Goal: Task Accomplishment & Management: Use online tool/utility

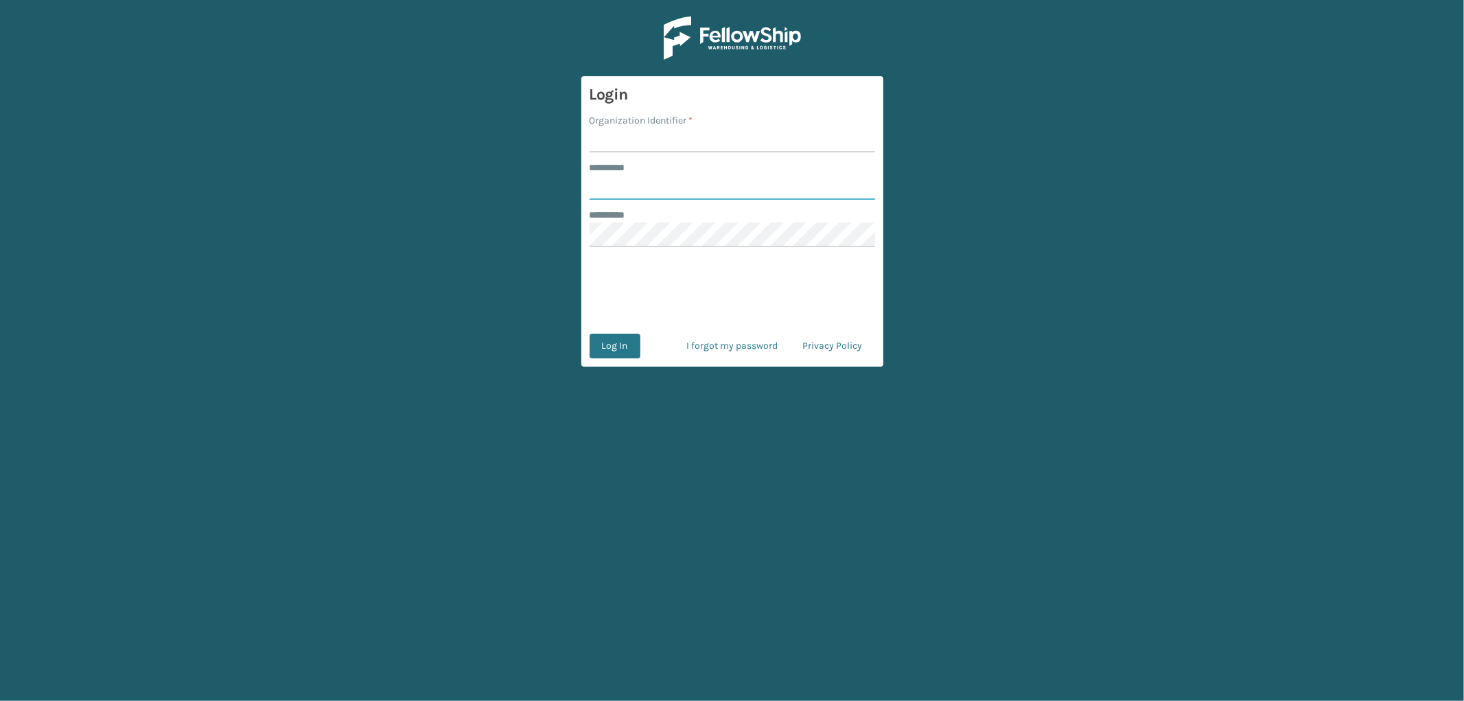
type input "*********"
click at [623, 135] on input "Organization Identifier *" at bounding box center [733, 140] width 286 height 25
type input "OAK"
click at [627, 345] on button "Log In" at bounding box center [615, 346] width 51 height 25
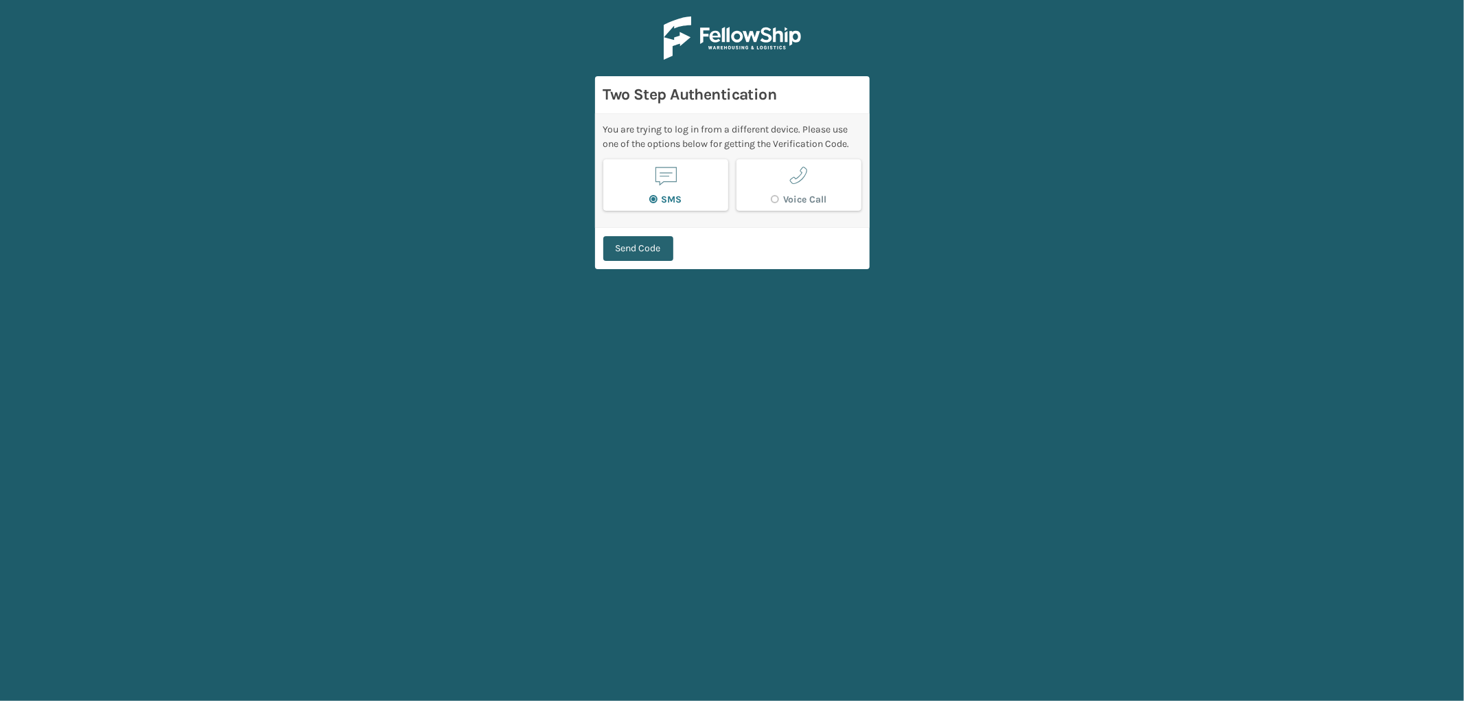
click at [655, 249] on button "Send Code" at bounding box center [638, 248] width 70 height 25
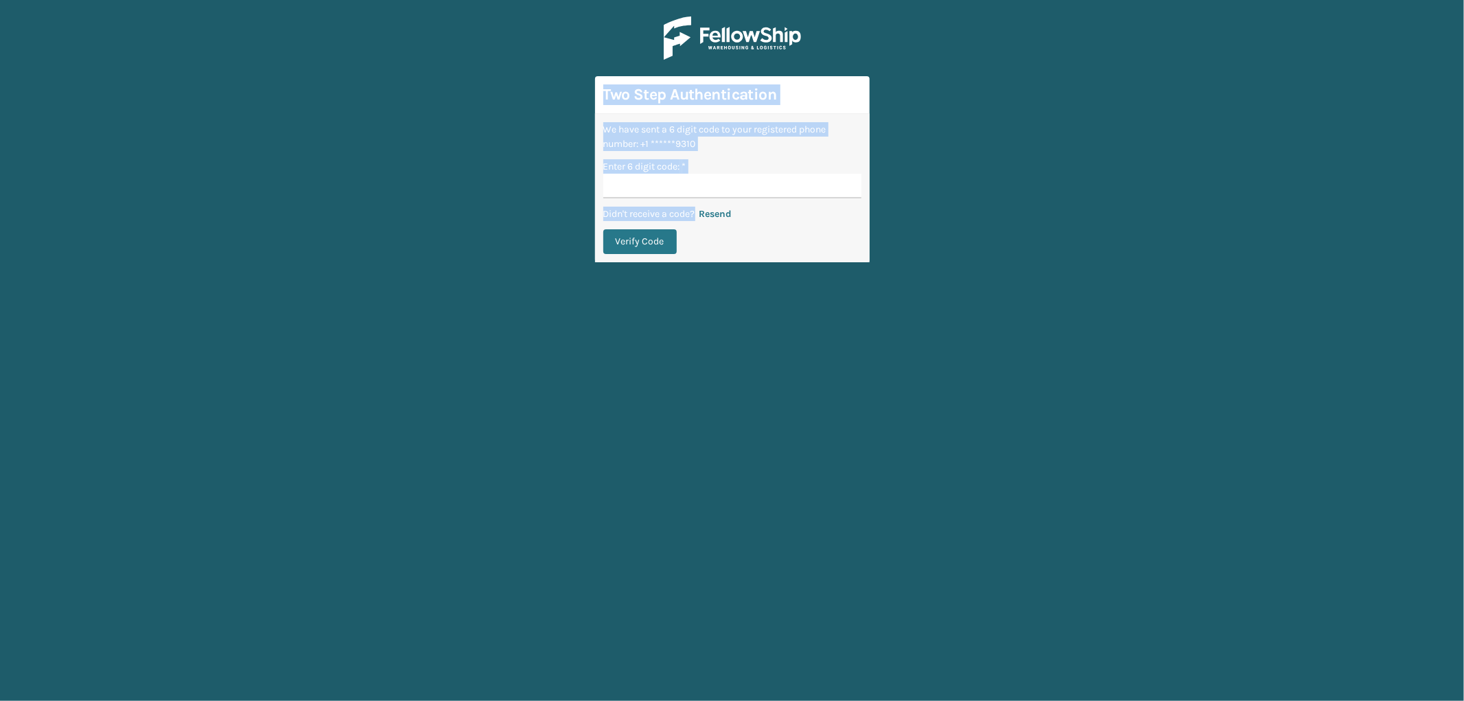
drag, startPoint x: 602, startPoint y: 90, endPoint x: 799, endPoint y: 238, distance: 246.5
click at [799, 238] on form "Two Step Authentication We have sent a 6 digit code to your registered phone nu…" at bounding box center [732, 169] width 275 height 186
copy form "Two Step Authentication We have sent a 6 digit code to your registered phone nu…"
click at [794, 165] on div "Enter 6 digit code: *" at bounding box center [732, 166] width 258 height 14
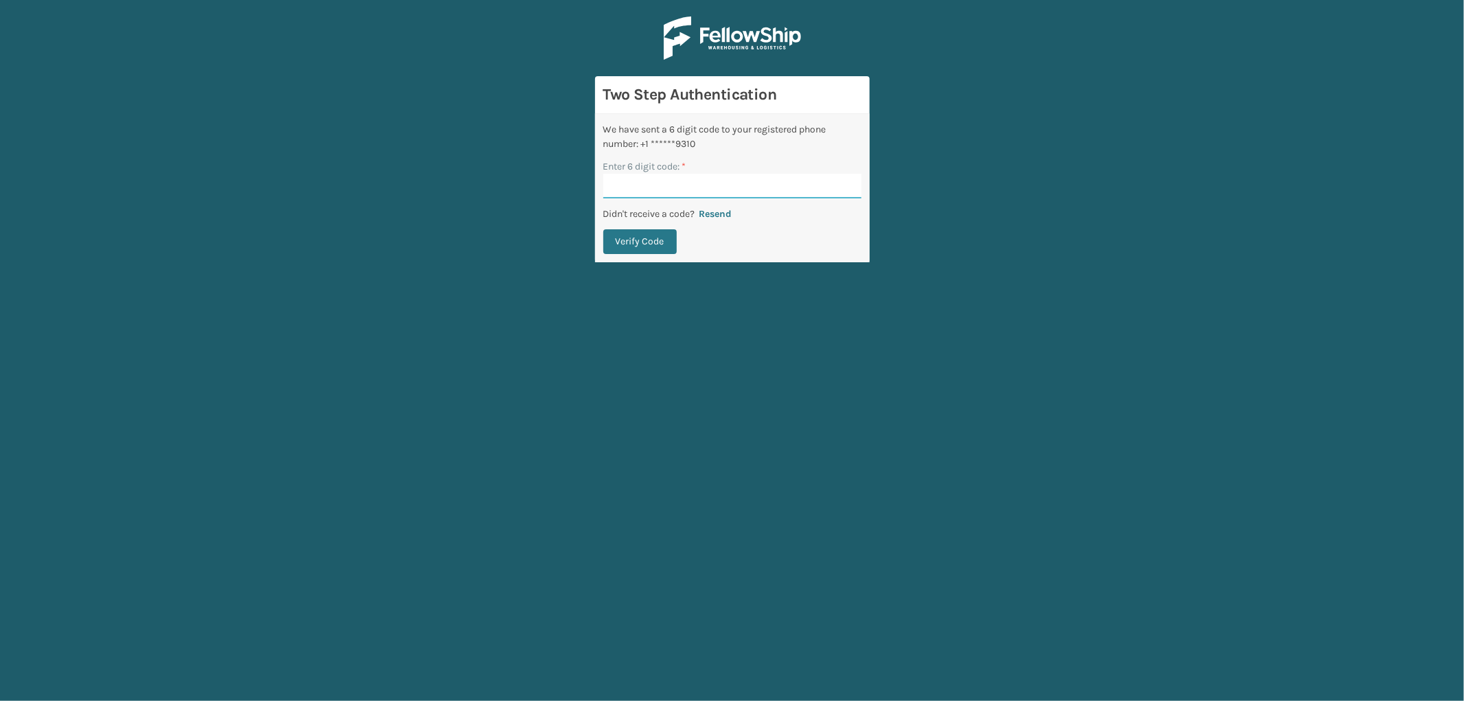
click at [640, 186] on input "Enter 6 digit code: *" at bounding box center [732, 186] width 258 height 25
paste input "654151"
type input "654151"
click at [651, 242] on button "Verify Code" at bounding box center [639, 241] width 73 height 25
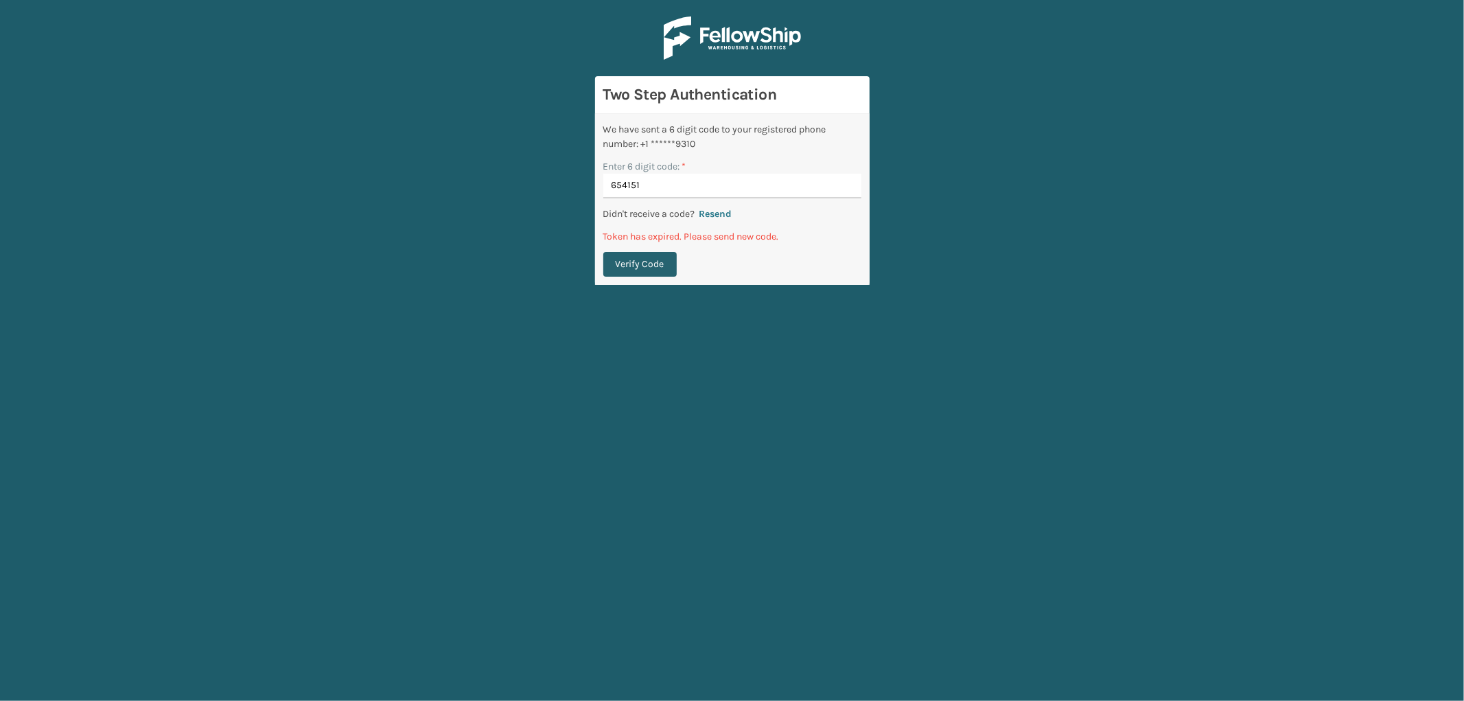
click at [647, 262] on button "Verify Code" at bounding box center [639, 264] width 73 height 25
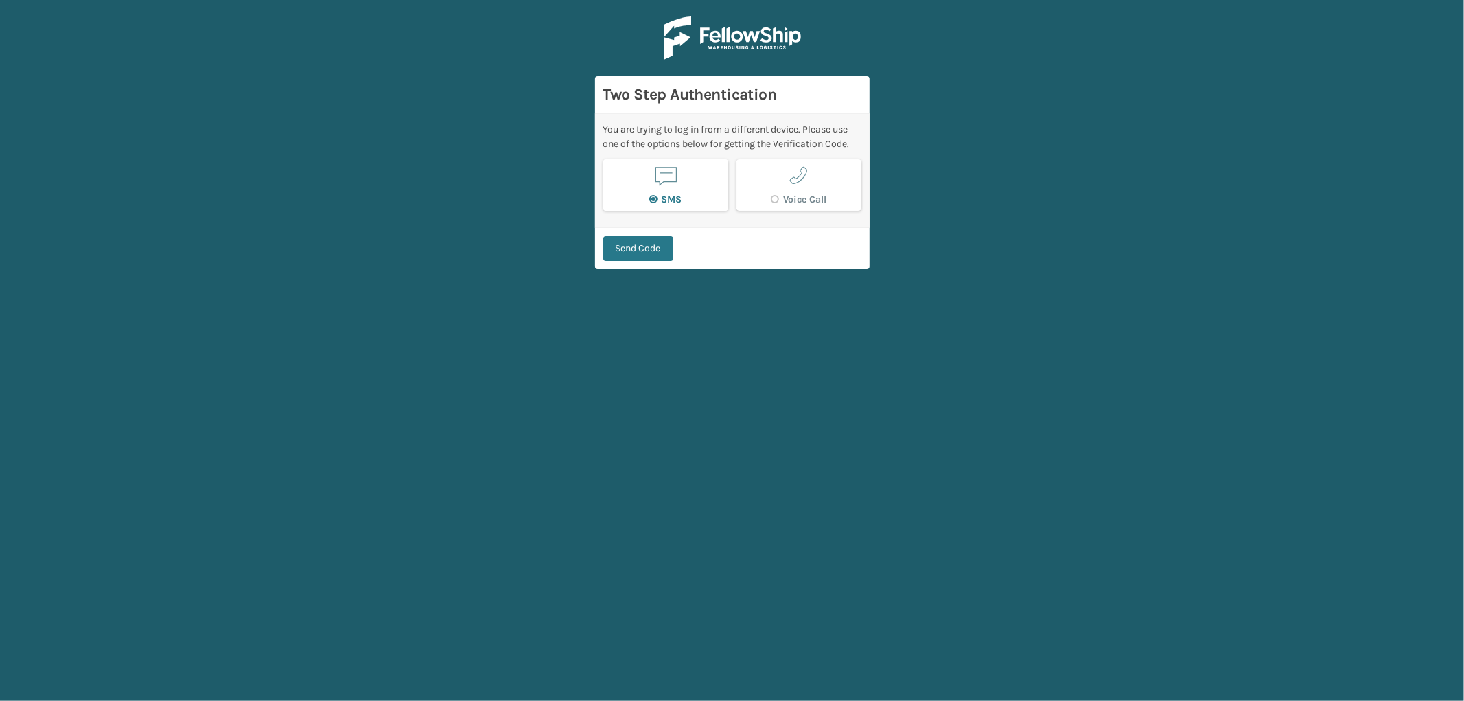
click at [668, 189] on button "SMS" at bounding box center [665, 184] width 125 height 51
click at [639, 244] on button "Send Code" at bounding box center [638, 248] width 70 height 25
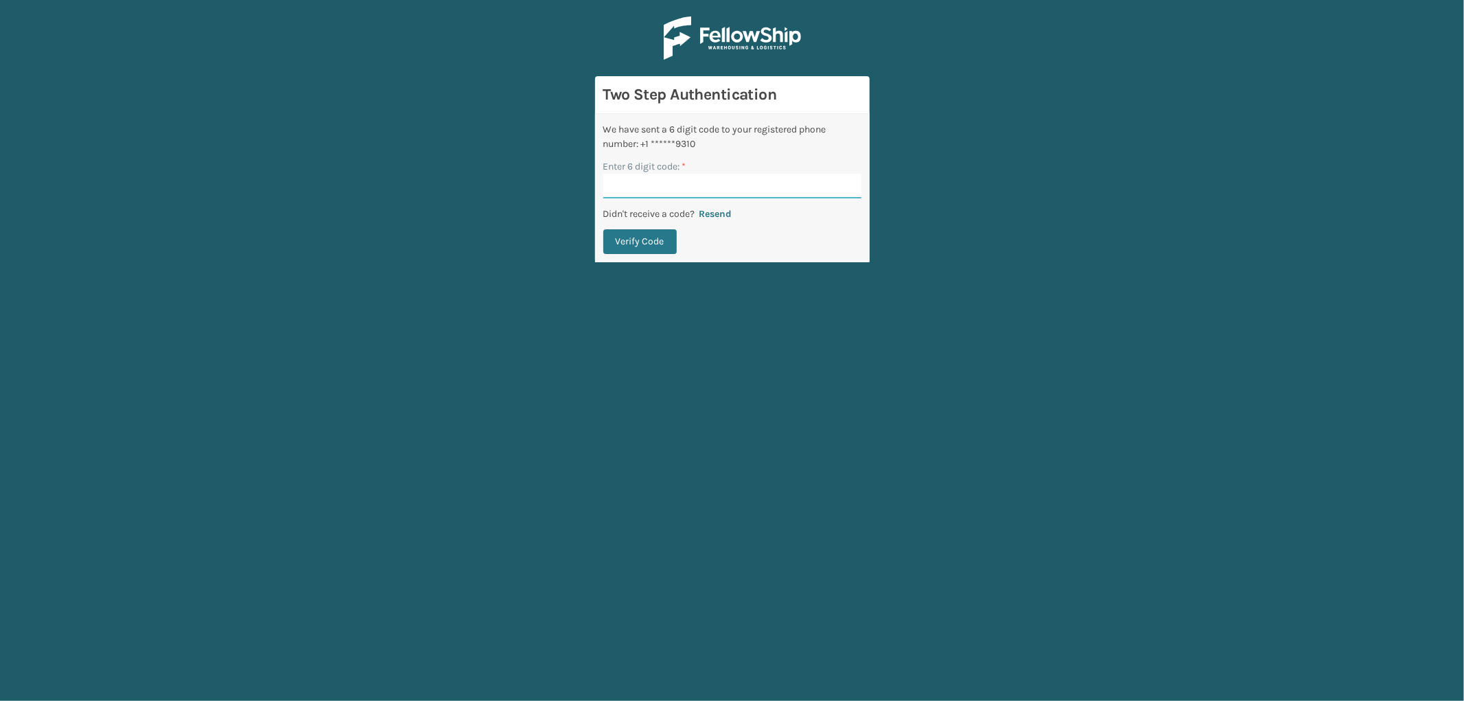
paste input "643438"
type input "643438"
click at [635, 244] on button "Verify Code" at bounding box center [639, 241] width 73 height 25
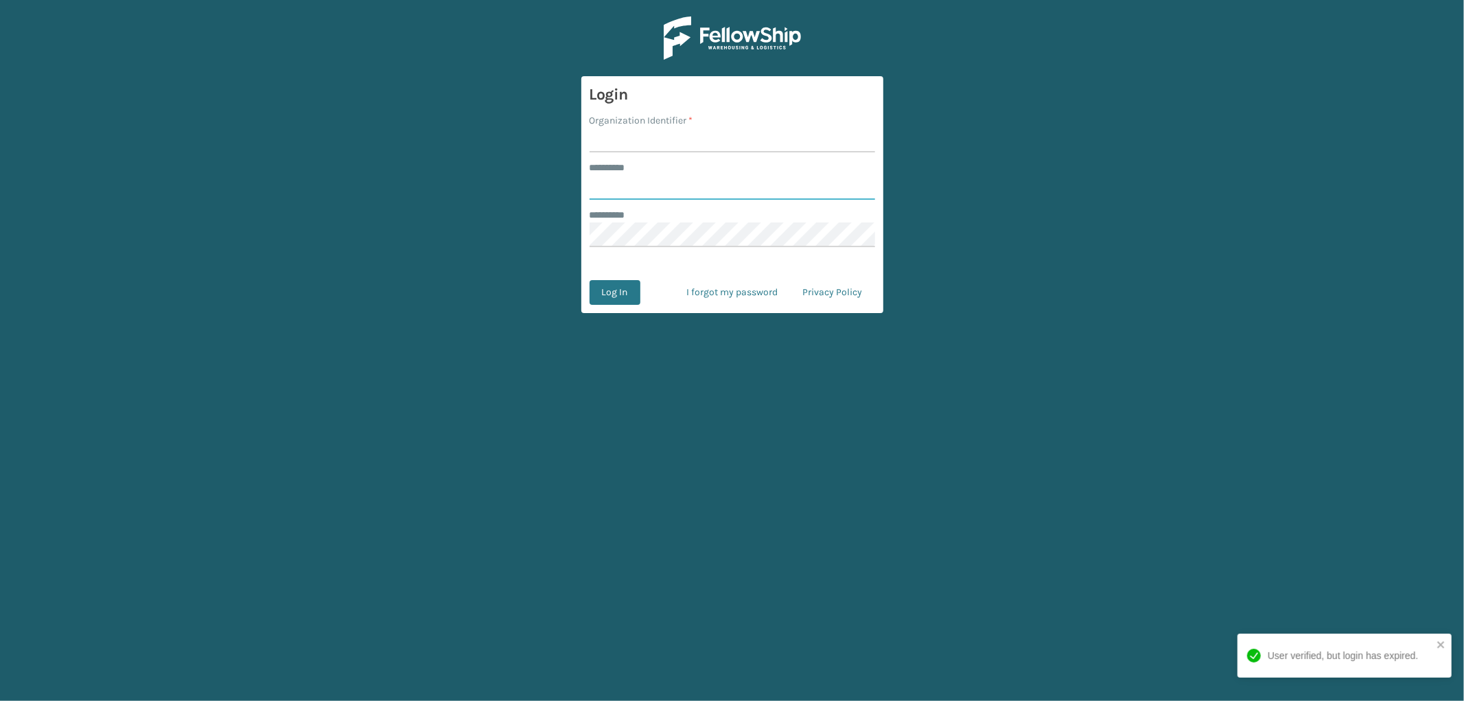
type input "*********"
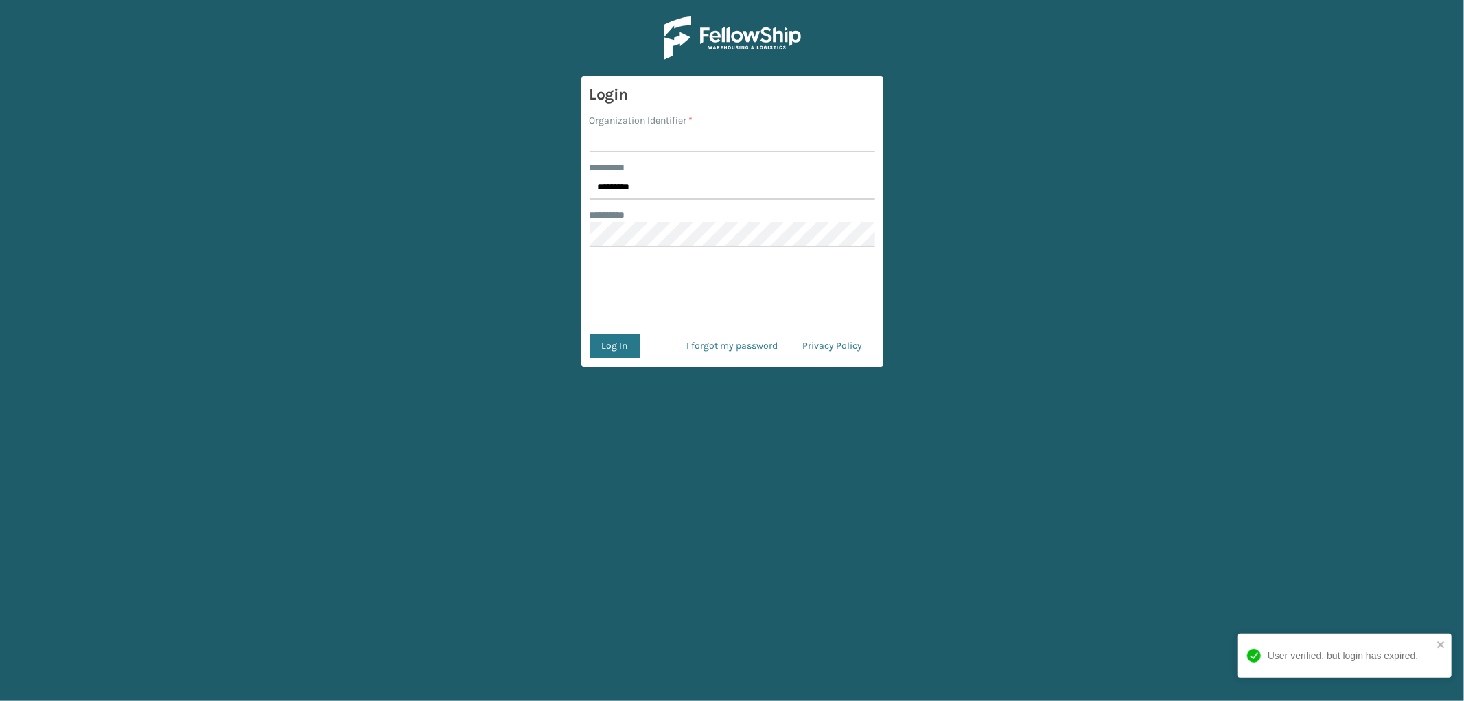
click at [633, 137] on input "Organization Identifier *" at bounding box center [733, 140] width 286 height 25
type input "OAK"
click at [614, 340] on button "Log In" at bounding box center [615, 346] width 51 height 25
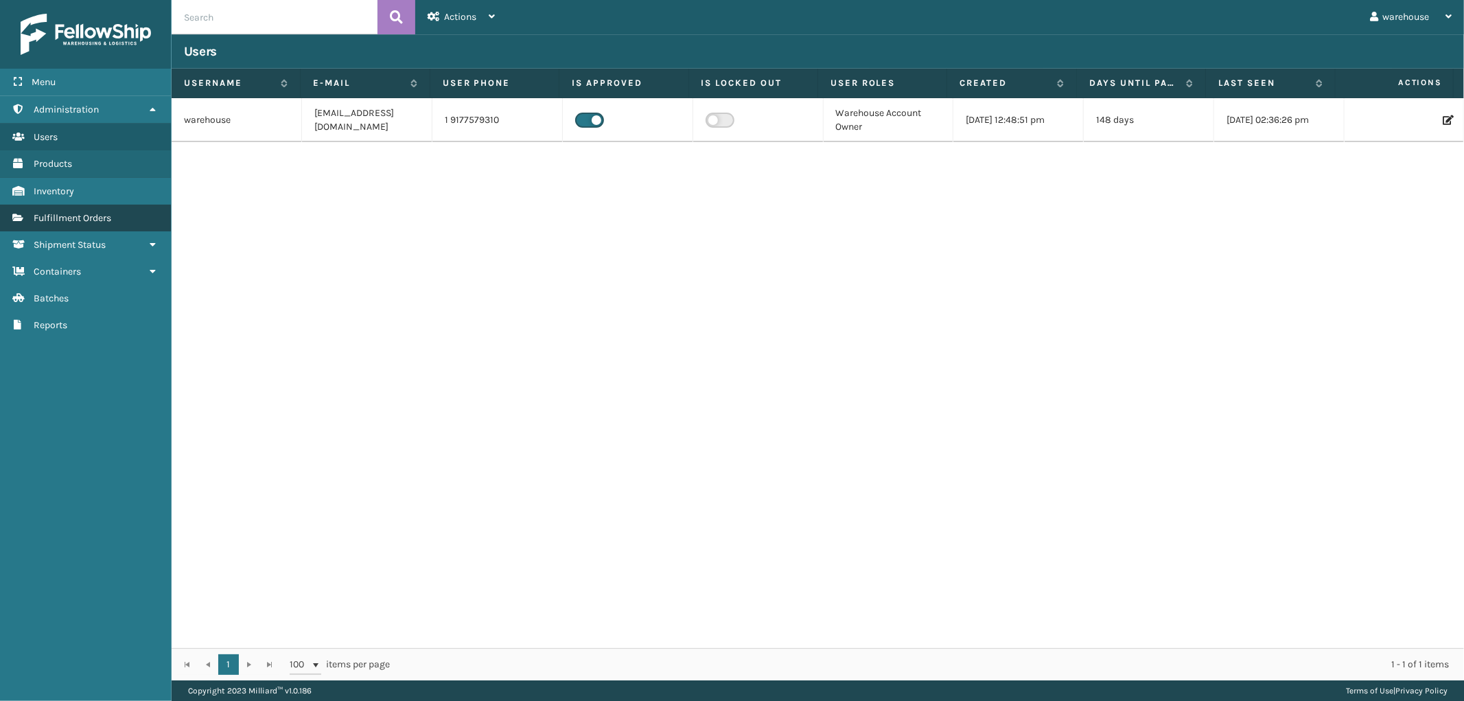
click at [89, 214] on span "Fulfillment Orders" at bounding box center [73, 218] width 78 height 12
